Goal: Task Accomplishment & Management: Use online tool/utility

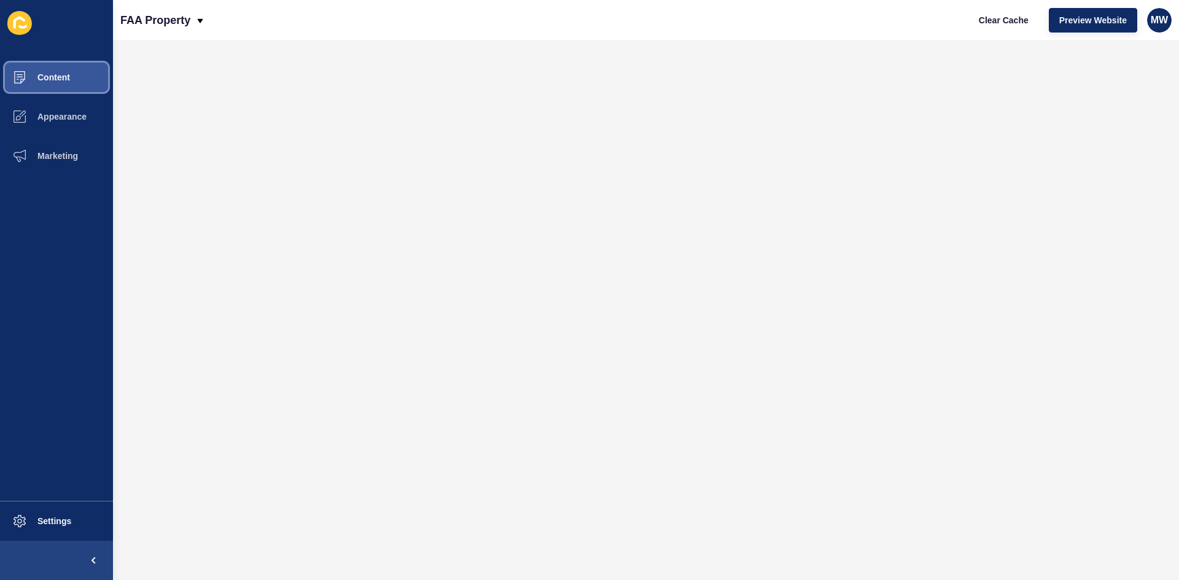
click at [80, 72] on button "Content" at bounding box center [56, 77] width 113 height 39
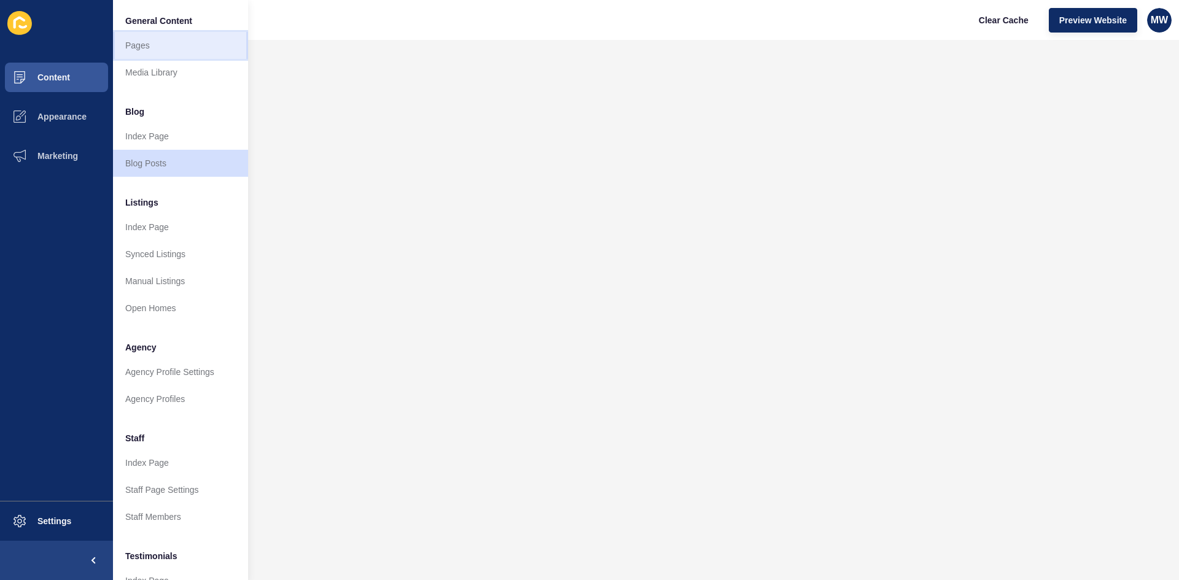
click at [141, 52] on link "Pages" at bounding box center [180, 45] width 135 height 27
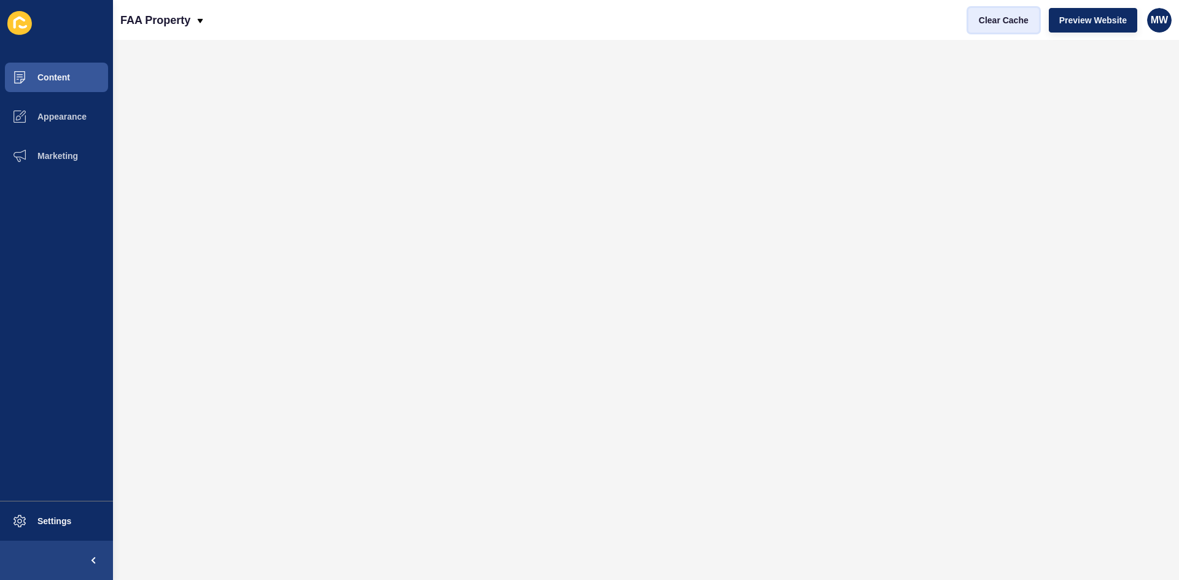
click at [989, 17] on span "Clear Cache" at bounding box center [1004, 20] width 50 height 12
click at [1006, 19] on span "Clear Cache" at bounding box center [1004, 20] width 50 height 12
click at [1003, 28] on button "Clear Cache" at bounding box center [1004, 20] width 71 height 25
click at [1003, 23] on span "Clear Cache" at bounding box center [1004, 20] width 50 height 12
click at [61, 80] on span "Content" at bounding box center [34, 77] width 72 height 10
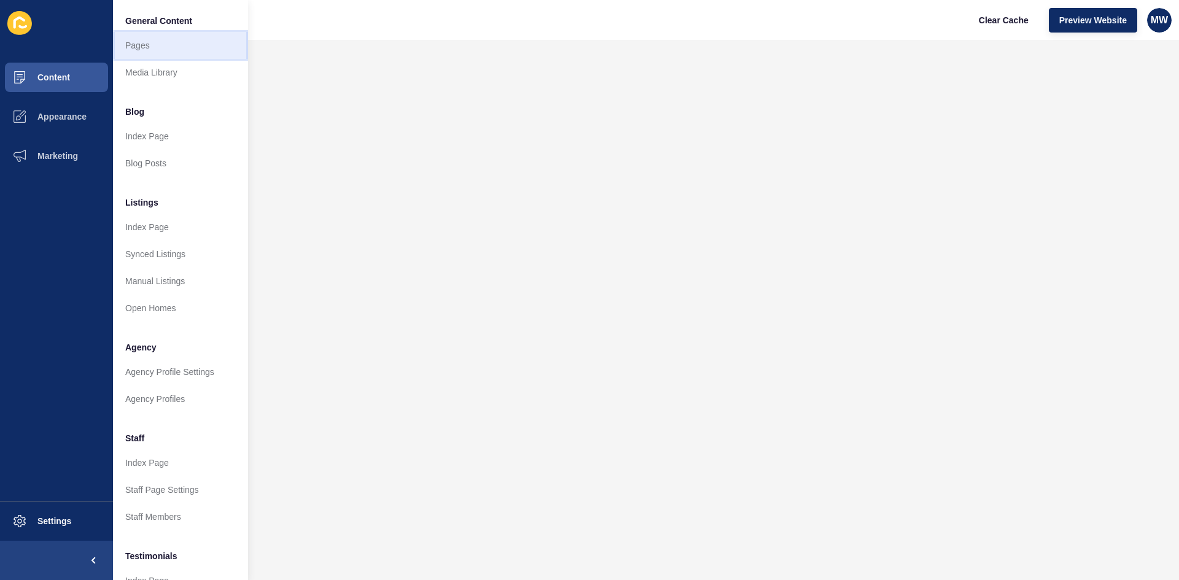
click at [147, 45] on link "Pages" at bounding box center [180, 45] width 135 height 27
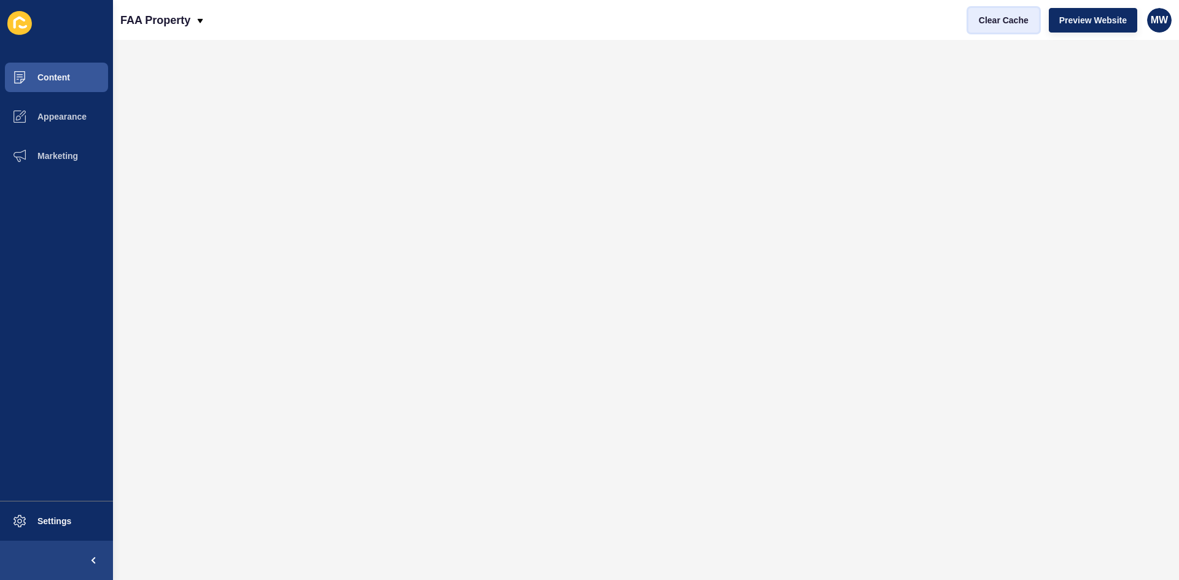
click at [1005, 26] on button "Clear Cache" at bounding box center [1004, 20] width 71 height 25
click at [43, 85] on button "Content" at bounding box center [56, 77] width 113 height 39
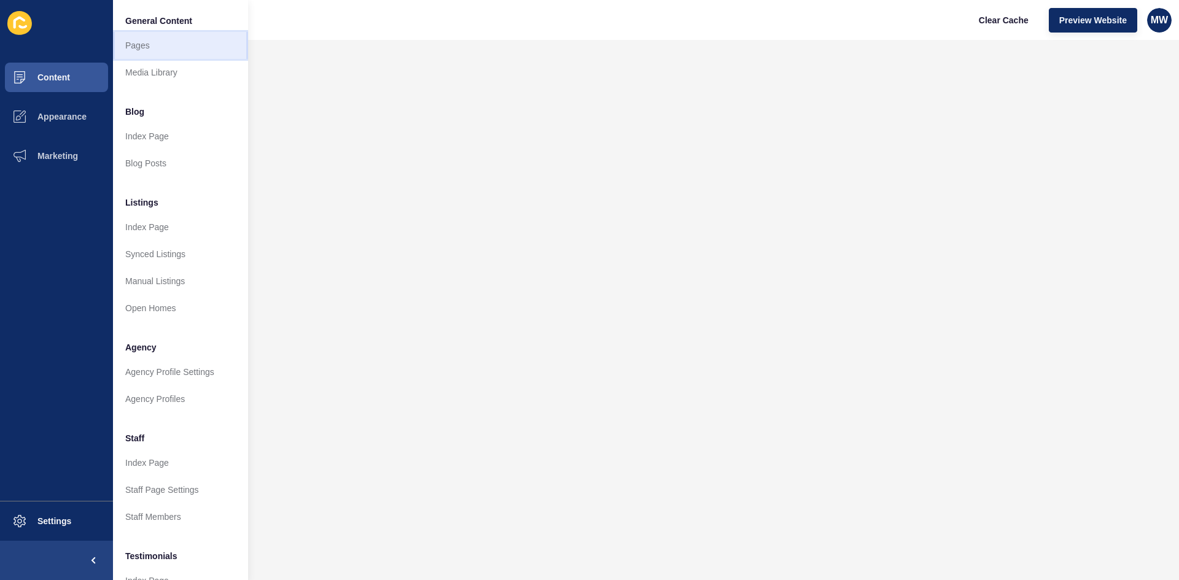
click at [147, 43] on link "Pages" at bounding box center [180, 45] width 135 height 27
